Goal: Information Seeking & Learning: Learn about a topic

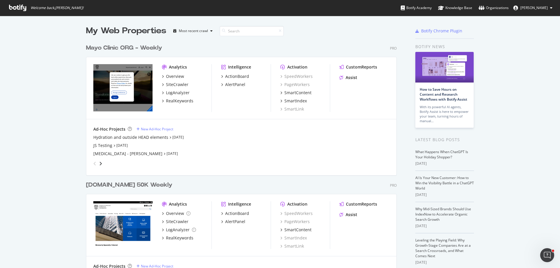
click at [145, 48] on div "Mayo Clinic ORG - Weekly" at bounding box center [124, 48] width 76 height 8
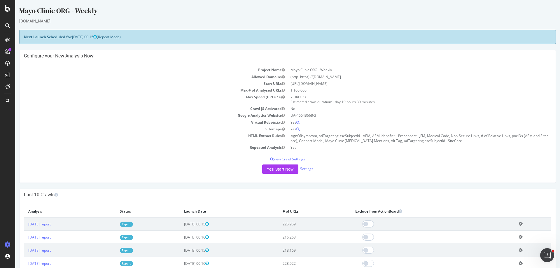
click at [133, 224] on link "Report" at bounding box center [126, 224] width 13 height 5
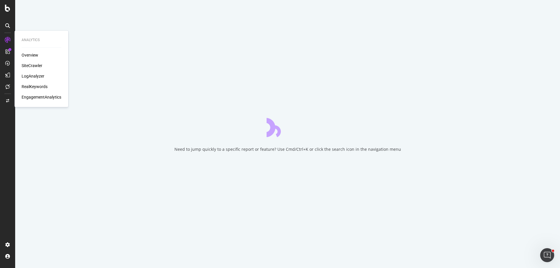
click at [34, 65] on div "SiteCrawler" at bounding box center [32, 66] width 21 height 6
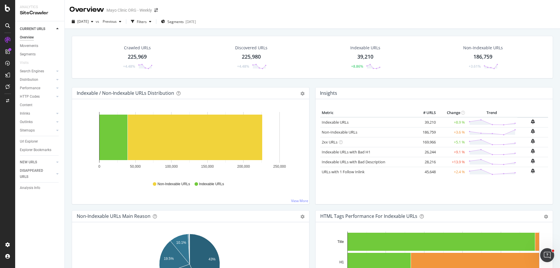
click at [134, 53] on div "225,969" at bounding box center [137, 57] width 19 height 8
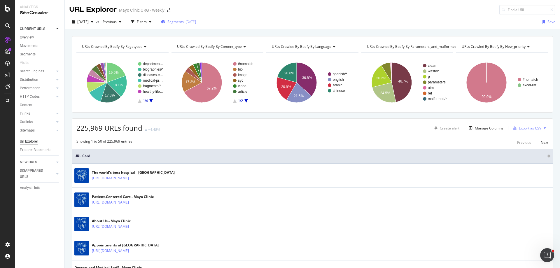
click at [184, 22] on span "Segments" at bounding box center [175, 21] width 16 height 5
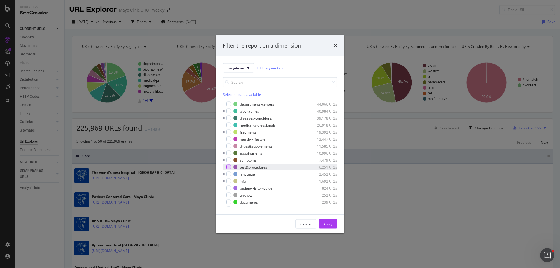
click at [230, 167] on div "modal" at bounding box center [228, 167] width 5 height 5
click at [330, 223] on div "Apply" at bounding box center [327, 223] width 9 height 5
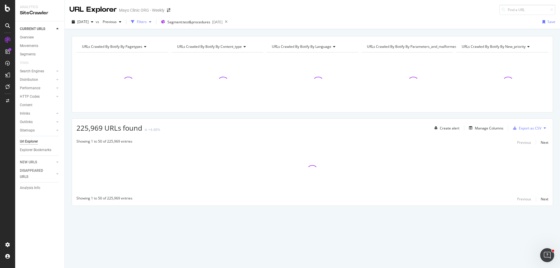
click at [147, 22] on div "Filters" at bounding box center [142, 21] width 10 height 5
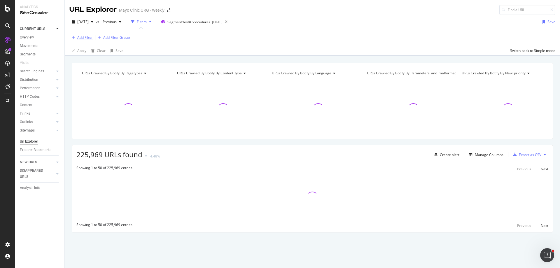
click at [89, 34] on div "Add Filter" at bounding box center [80, 37] width 23 height 6
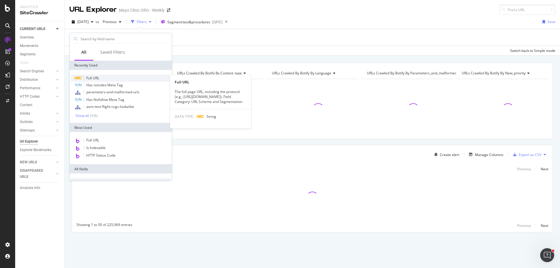
click at [100, 77] on div "Full URL" at bounding box center [121, 78] width 100 height 7
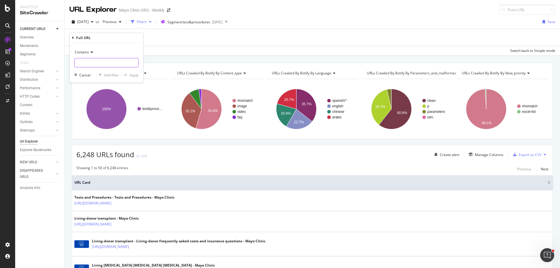
click at [91, 63] on input "text" at bounding box center [107, 62] width 64 height 9
type input "/doctors-departments"
click at [135, 75] on div "Apply" at bounding box center [133, 75] width 9 height 5
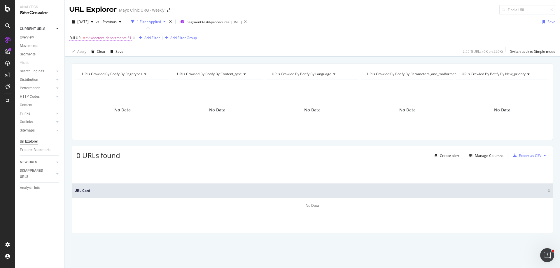
click at [123, 38] on span "^.*/doctors-departments.*$" at bounding box center [108, 38] width 45 height 8
click at [112, 64] on input "/doctors-departments" at bounding box center [102, 61] width 55 height 9
click at [106, 63] on input "/doctors-departments" at bounding box center [102, 61] width 55 height 9
paste input "doctors-departments"
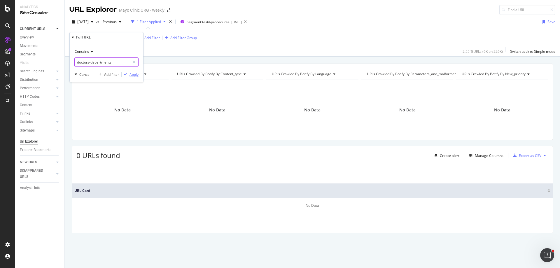
type input "doctors-departments"
click at [135, 75] on div "Apply" at bounding box center [133, 74] width 9 height 5
click at [249, 22] on icon at bounding box center [245, 22] width 7 height 8
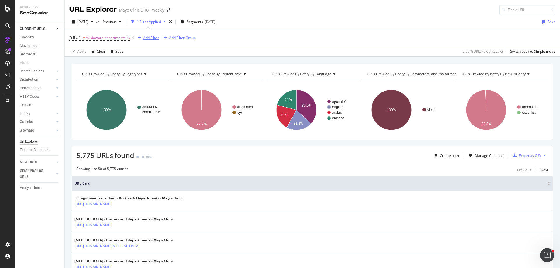
click at [155, 38] on div "Add Filter" at bounding box center [150, 37] width 15 height 5
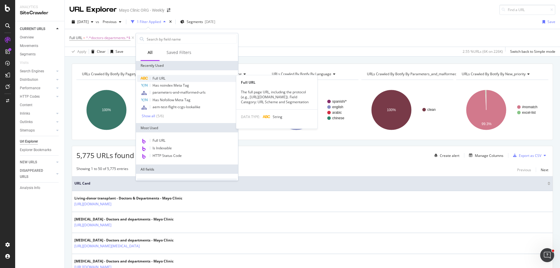
click at [160, 78] on span "Full URL" at bounding box center [159, 78] width 13 height 5
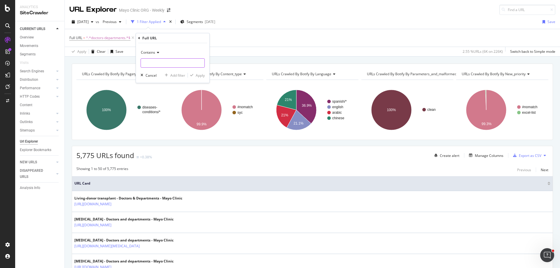
click at [165, 64] on input "text" at bounding box center [173, 62] width 64 height 9
type input "/tests-proc"
click at [198, 76] on div "Apply" at bounding box center [200, 75] width 9 height 5
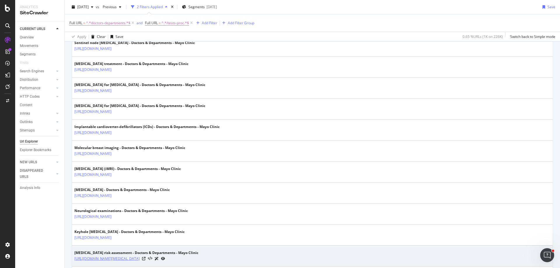
scroll to position [709, 0]
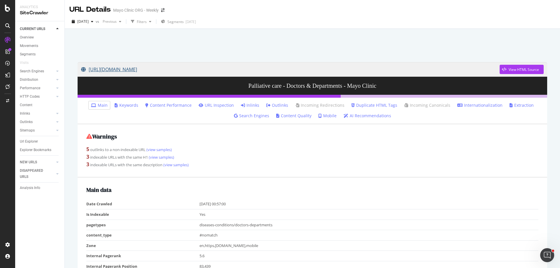
click at [160, 69] on link "[URL][DOMAIN_NAME]" at bounding box center [290, 69] width 418 height 15
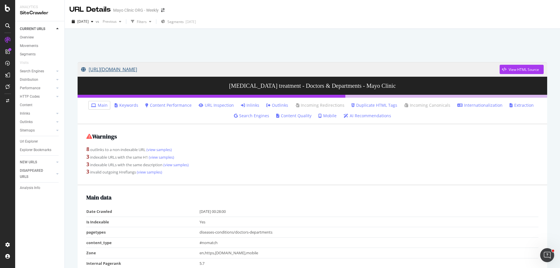
click at [282, 70] on link "[URL][DOMAIN_NAME]" at bounding box center [290, 69] width 418 height 15
